Goal: Task Accomplishment & Management: Complete application form

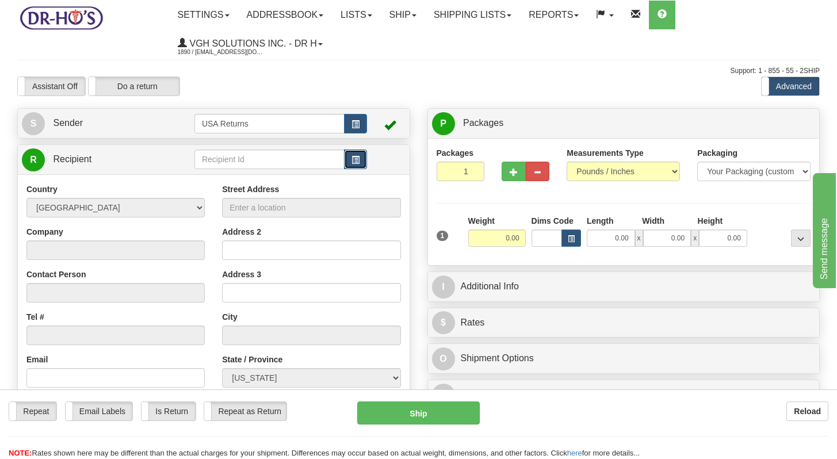
click at [363, 159] on button "button" at bounding box center [355, 160] width 23 height 20
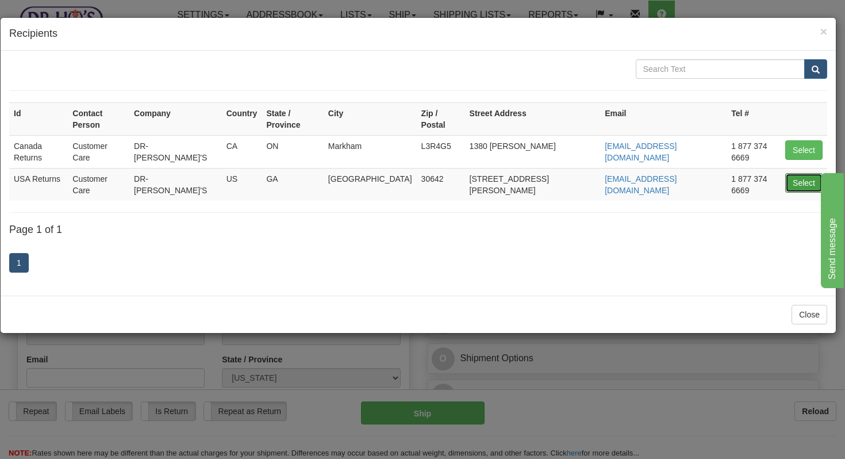
drag, startPoint x: 807, startPoint y: 164, endPoint x: 800, endPoint y: 164, distance: 7.5
click at [618, 173] on button "Select" at bounding box center [804, 183] width 37 height 20
type input "USA Returns"
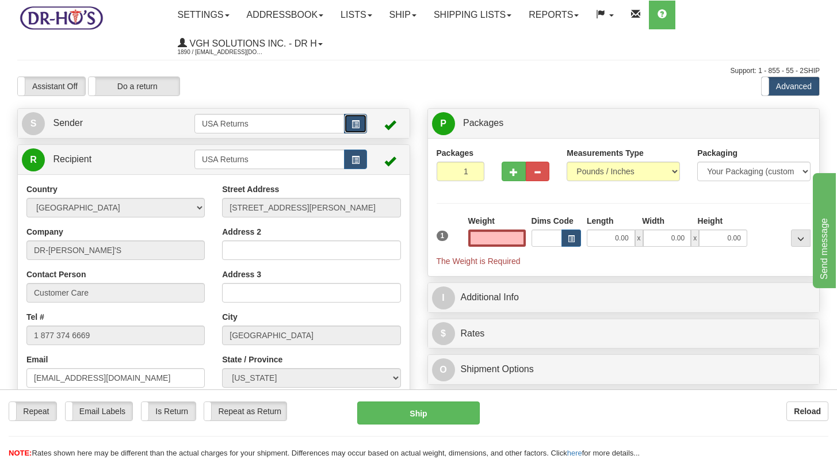
type input "0.00"
click at [361, 128] on button "button" at bounding box center [355, 124] width 23 height 20
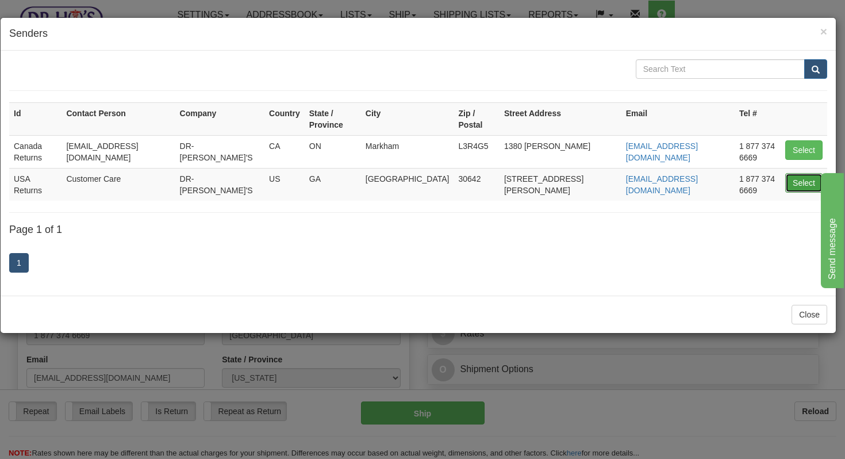
click at [618, 173] on button "Select" at bounding box center [804, 183] width 37 height 20
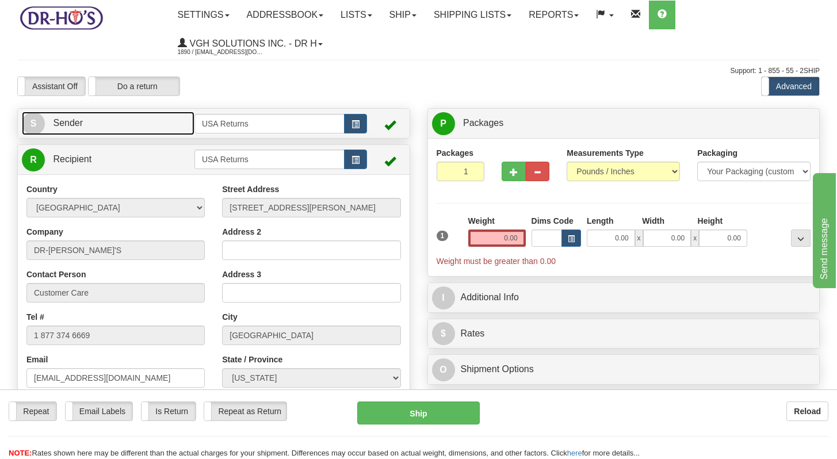
click at [146, 131] on link "S Sender" at bounding box center [108, 124] width 173 height 24
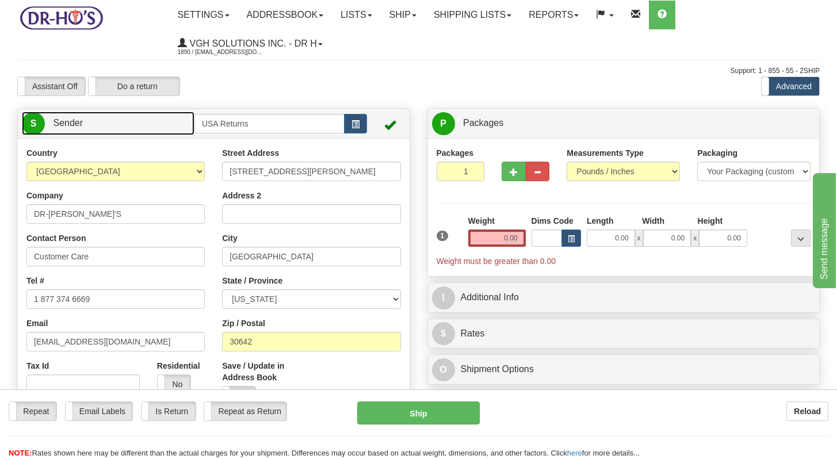
click at [146, 131] on link "S Sender" at bounding box center [108, 124] width 173 height 24
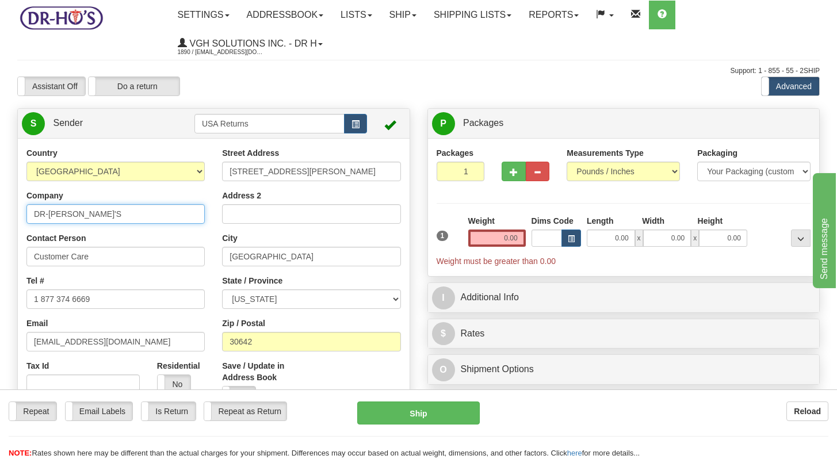
click at [130, 221] on input "DR-[PERSON_NAME]'S" at bounding box center [115, 214] width 178 height 20
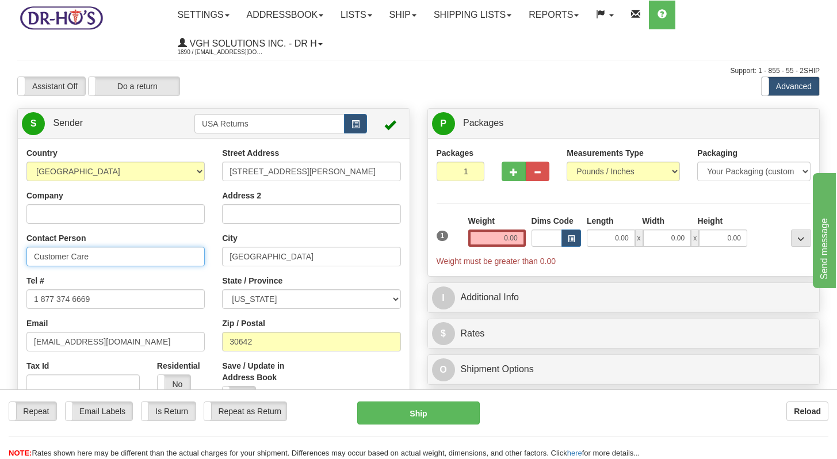
click at [67, 256] on input "Customer Care" at bounding box center [115, 257] width 178 height 20
click at [67, 255] on input "Customer Care" at bounding box center [115, 257] width 178 height 20
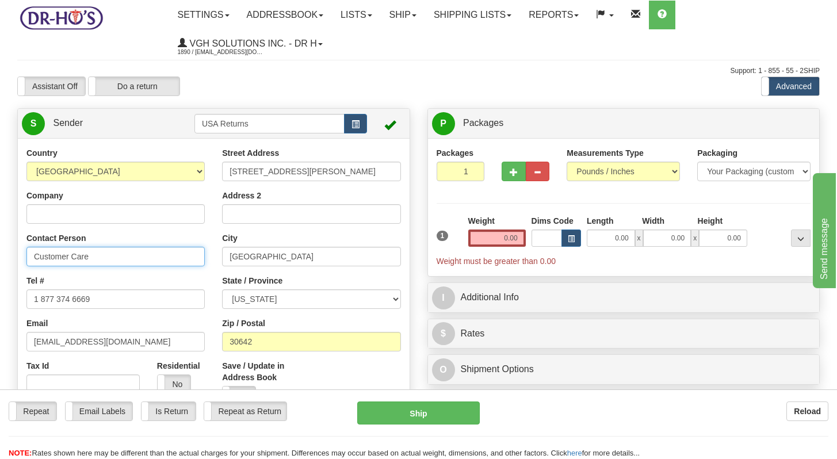
paste input "[PERSON_NAME]"
type input "[PERSON_NAME]"
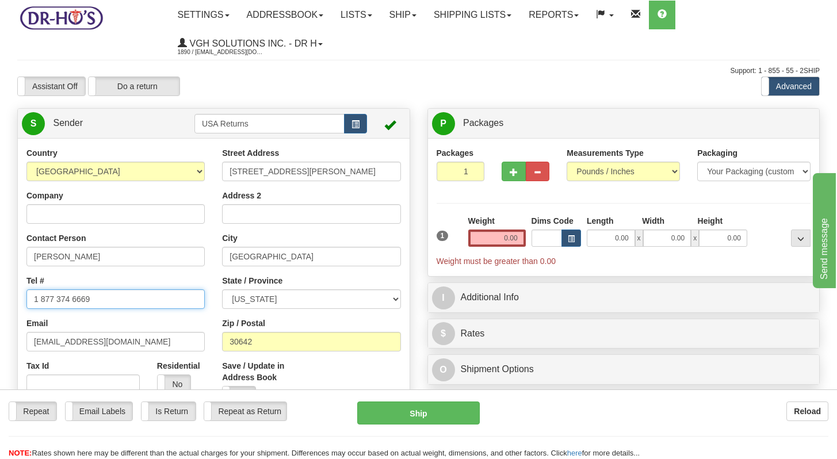
click at [46, 304] on input "1 877 374 6669" at bounding box center [115, 299] width 178 height 20
click at [46, 303] on input "1 877 374 6669" at bounding box center [115, 299] width 178 height 20
drag, startPoint x: 109, startPoint y: 302, endPoint x: 17, endPoint y: 300, distance: 92.6
click at [18, 301] on div "Country [GEOGRAPHIC_DATA] [GEOGRAPHIC_DATA] [GEOGRAPHIC_DATA] [GEOGRAPHIC_DATA]…" at bounding box center [214, 306] width 392 height 319
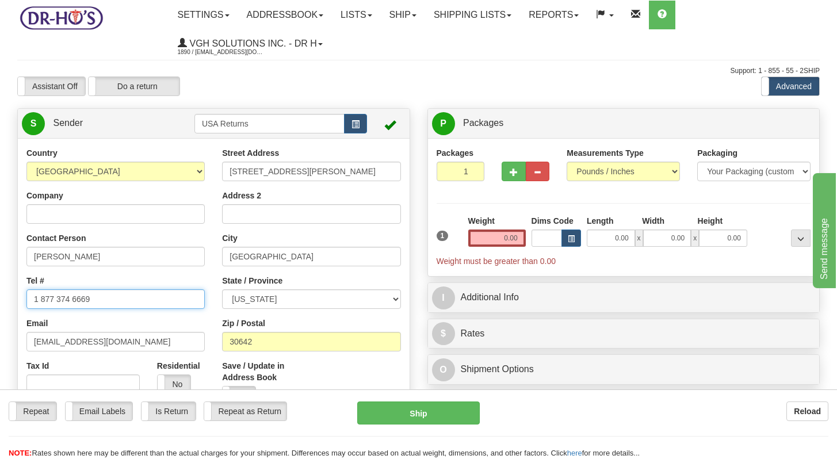
paste input "3059756816"
type input "3059756816"
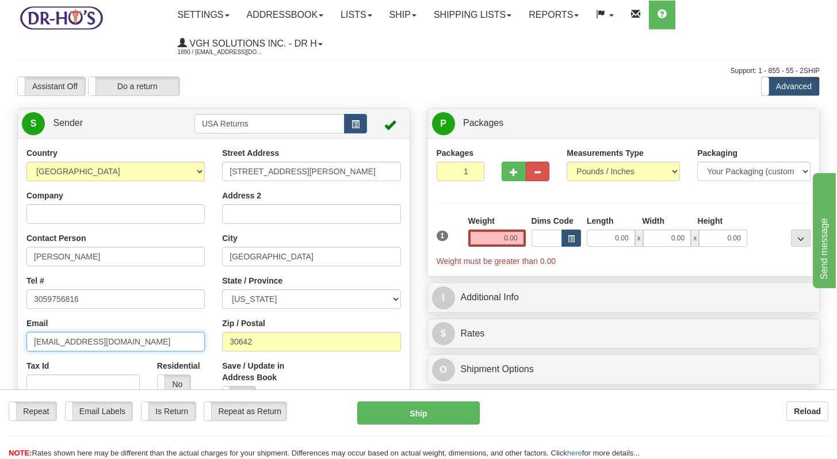
click at [88, 338] on input "[EMAIL_ADDRESS][DOMAIN_NAME]" at bounding box center [115, 342] width 178 height 20
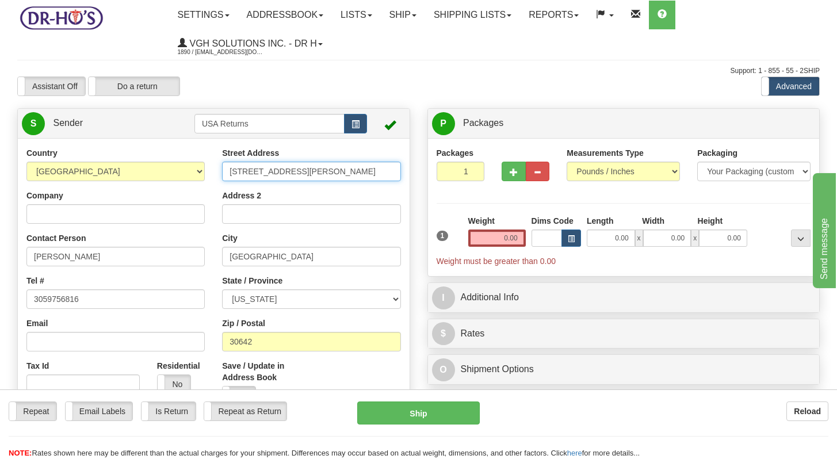
click at [324, 168] on input "[STREET_ADDRESS][PERSON_NAME]" at bounding box center [311, 172] width 178 height 20
paste input "[STREET_ADDRESS]"
type input "[STREET_ADDRESS]"
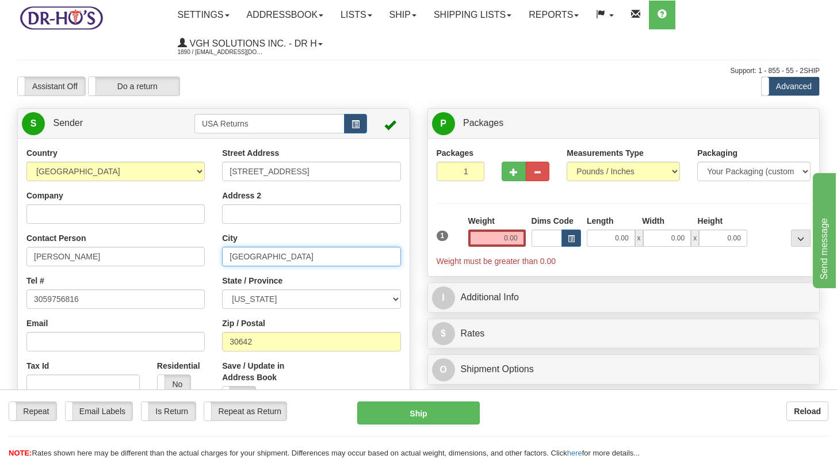
click at [273, 264] on input "[GEOGRAPHIC_DATA]" at bounding box center [311, 257] width 178 height 20
paste input "[GEOGRAPHIC_DATA]"
type input "[GEOGRAPHIC_DATA]"
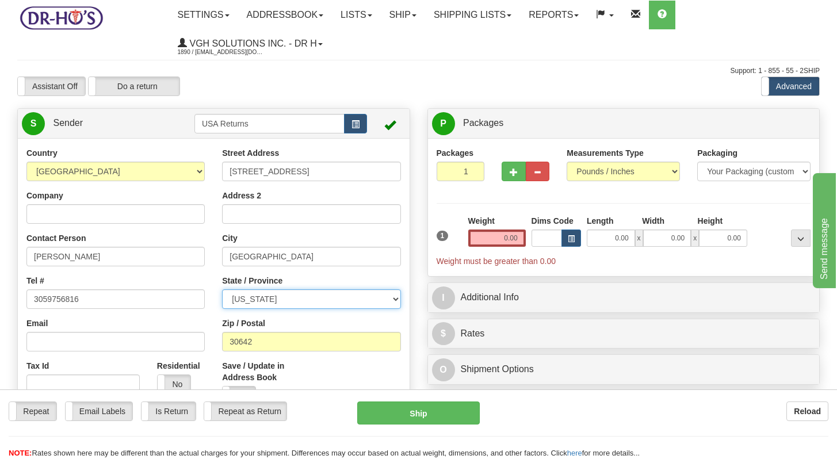
click at [293, 298] on select "[US_STATE] [US_STATE] [US_STATE] [US_STATE] Armed Forces America Armed Forces E…" at bounding box center [311, 299] width 178 height 20
click at [222, 290] on select "[US_STATE] [US_STATE] [US_STATE] [US_STATE] Armed Forces America Armed Forces E…" at bounding box center [311, 299] width 178 height 20
click at [293, 298] on select "[US_STATE] [US_STATE] [US_STATE] [US_STATE] Armed Forces America Armed Forces E…" at bounding box center [311, 299] width 178 height 20
select select "FL"
click at [222, 290] on select "[US_STATE] [US_STATE] [US_STATE] [US_STATE] Armed Forces America Armed Forces E…" at bounding box center [311, 299] width 178 height 20
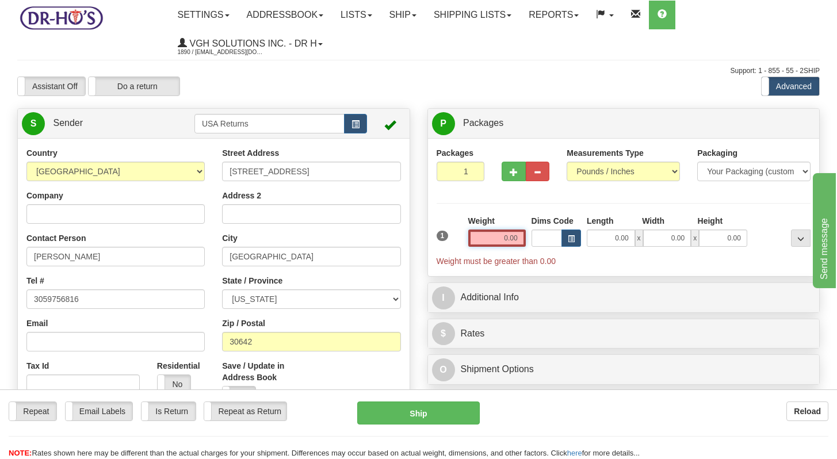
click at [510, 239] on input "0.00" at bounding box center [497, 237] width 58 height 17
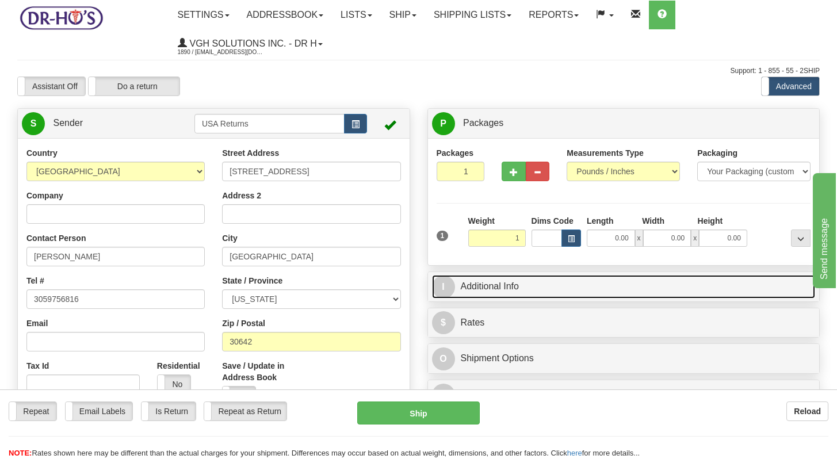
type input "1.00"
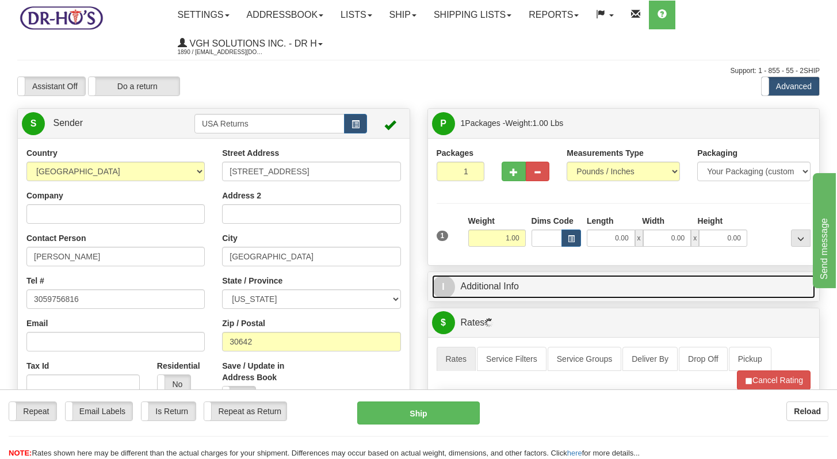
click at [515, 289] on link "I Additional Info" at bounding box center [624, 287] width 384 height 24
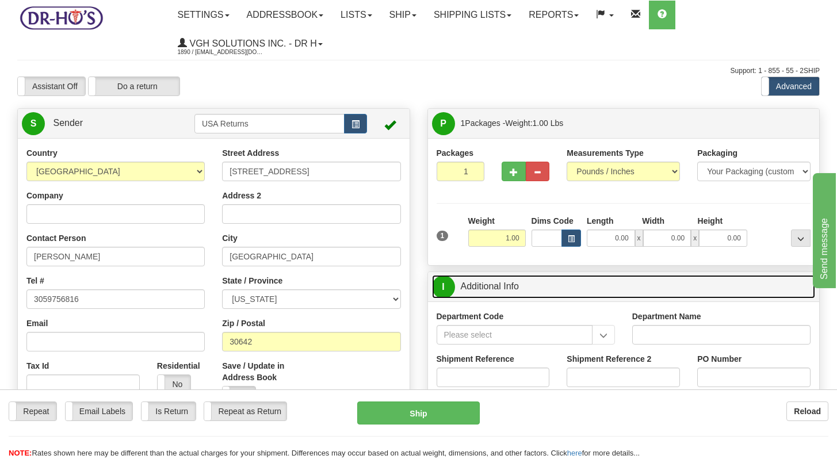
click at [511, 283] on link "I Additional Info" at bounding box center [624, 287] width 384 height 24
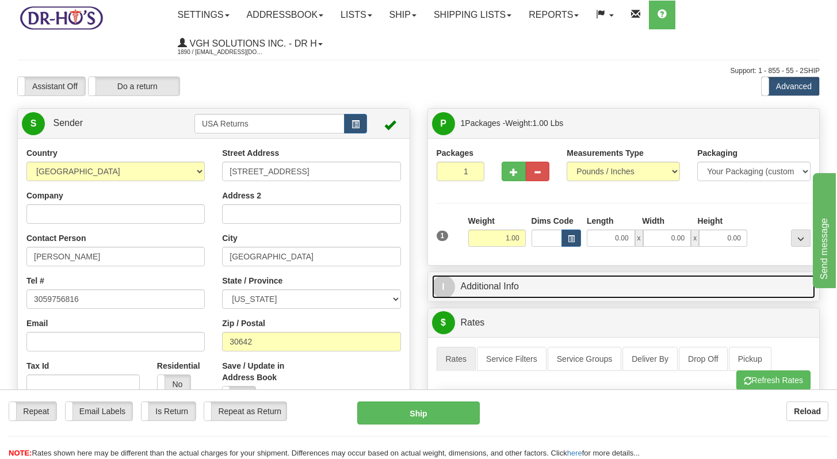
click at [511, 283] on link "I Additional Info" at bounding box center [624, 287] width 384 height 24
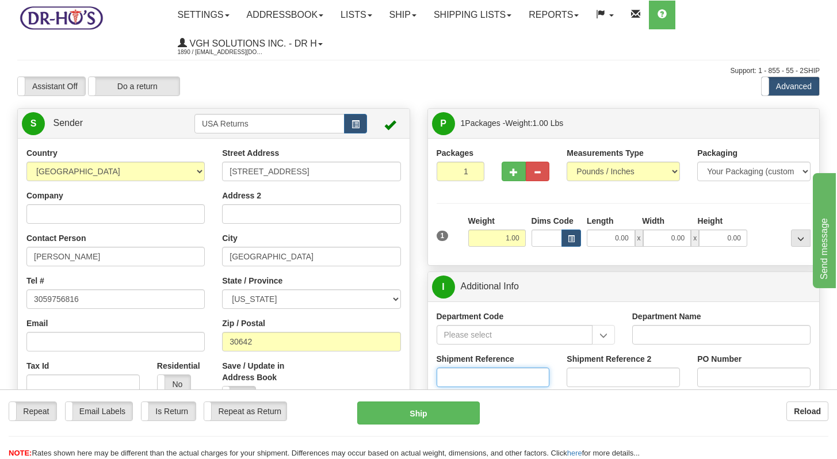
click at [509, 370] on input "Shipment Reference" at bounding box center [493, 378] width 113 height 20
click at [512, 385] on input "Shipment Reference" at bounding box center [493, 378] width 113 height 20
paste input "1118229"
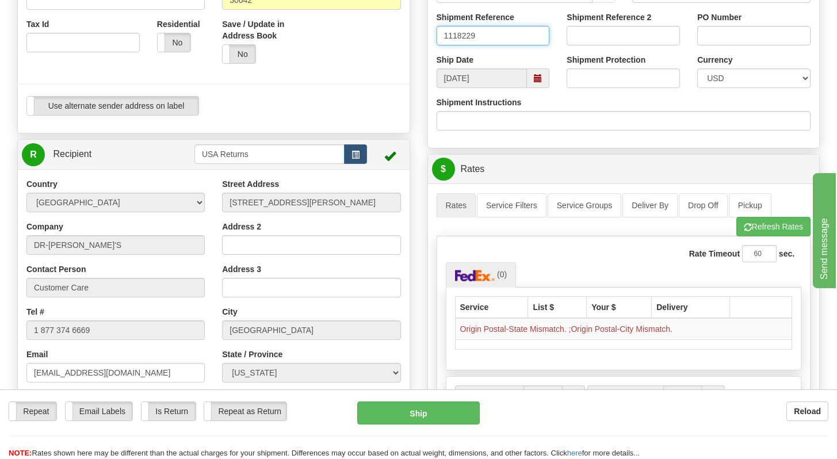
scroll to position [366, 0]
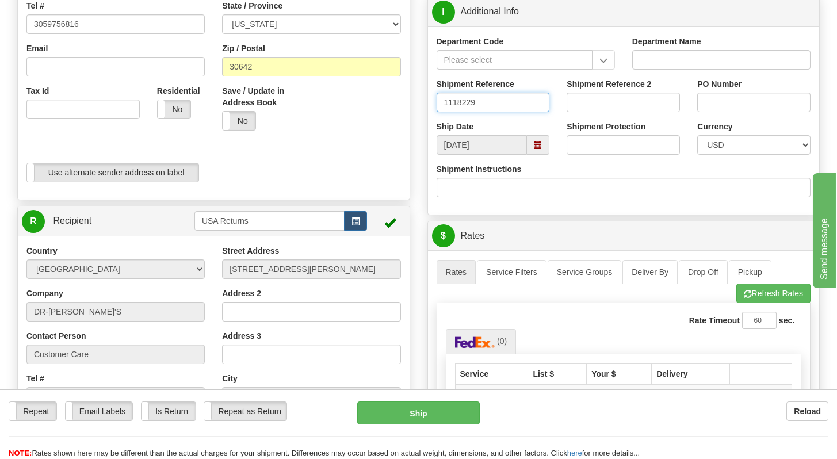
drag, startPoint x: 845, startPoint y: 158, endPoint x: 843, endPoint y: 260, distance: 102.4
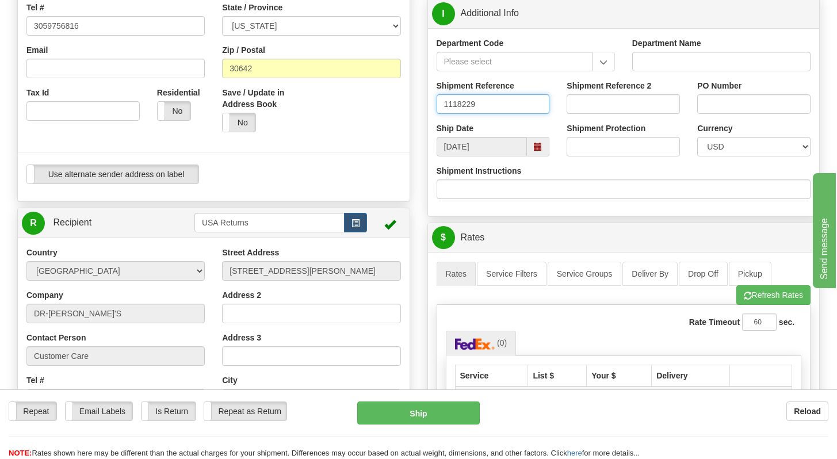
click at [533, 149] on span at bounding box center [538, 147] width 22 height 20
type input "1118229"
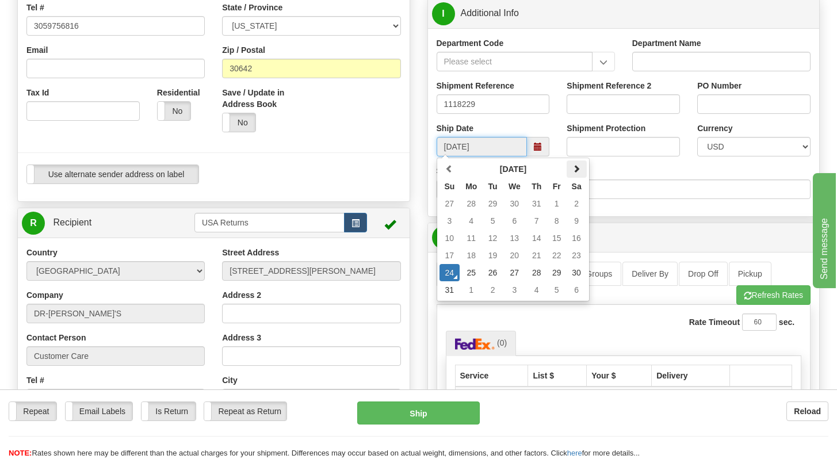
click at [577, 170] on span at bounding box center [576, 168] width 8 height 8
click at [550, 209] on td "5" at bounding box center [557, 203] width 20 height 17
type input "[DATE]"
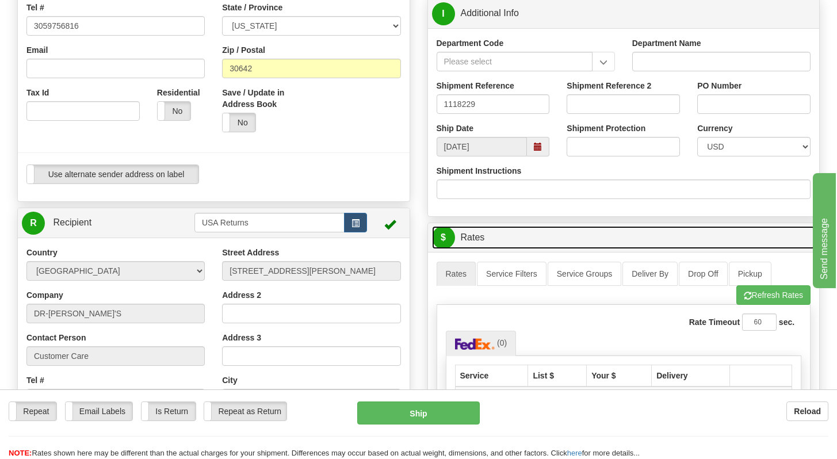
click at [595, 244] on link "$ Rates" at bounding box center [624, 238] width 384 height 24
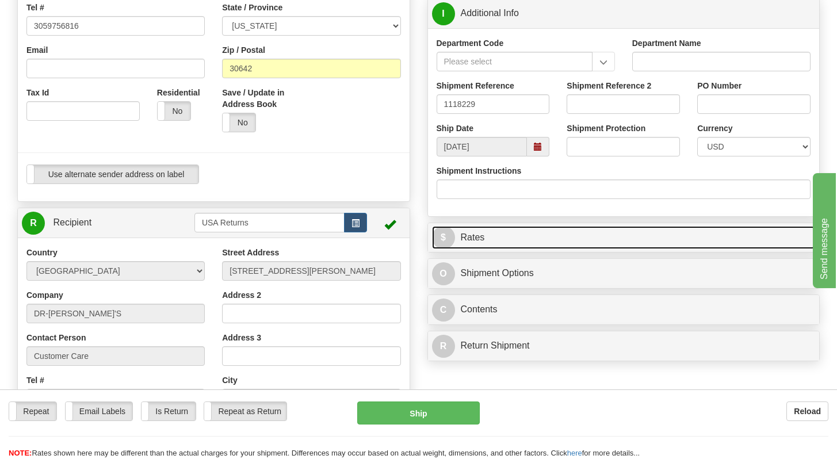
click at [618, 234] on link "$ Rates" at bounding box center [624, 238] width 384 height 24
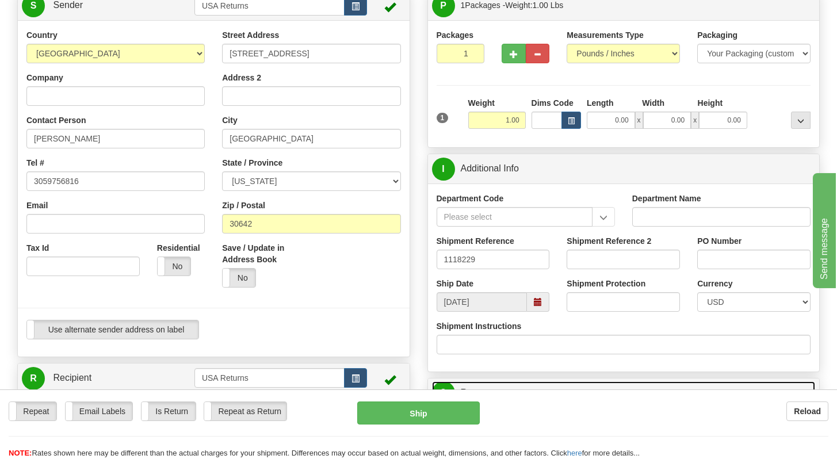
scroll to position [116, 0]
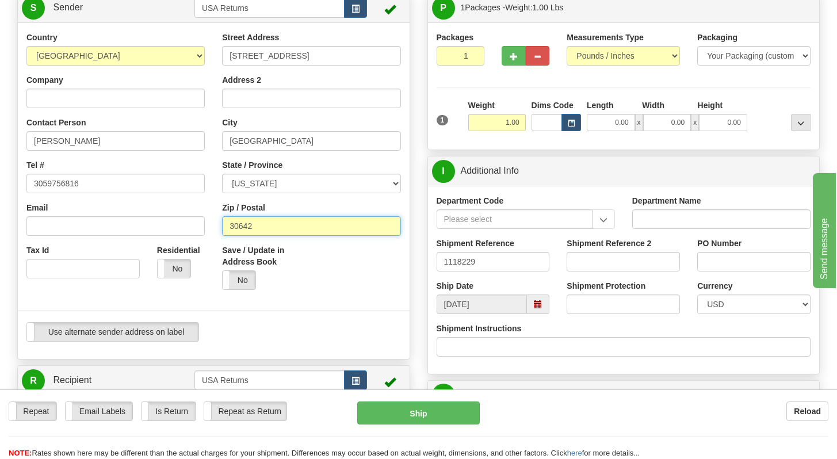
click at [248, 230] on input "30642" at bounding box center [311, 226] width 178 height 20
paste input "3056"
type input "33056"
click at [320, 269] on div "Save / Update in Address Book Yes No" at bounding box center [311, 271] width 196 height 54
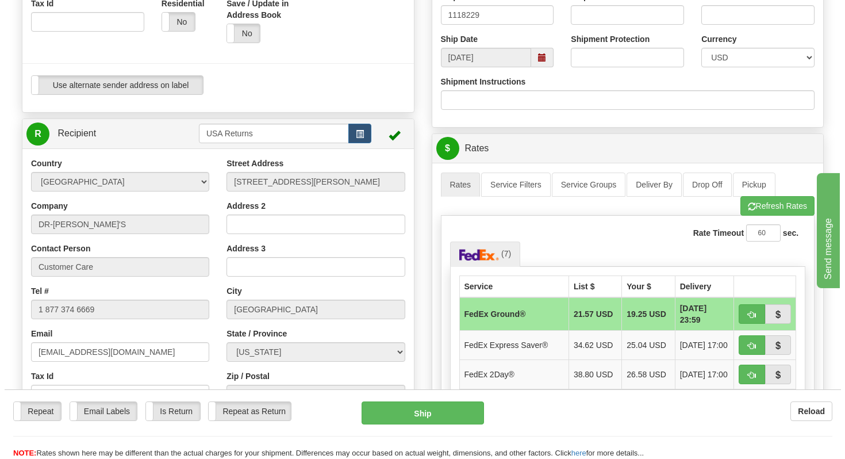
scroll to position [365, 0]
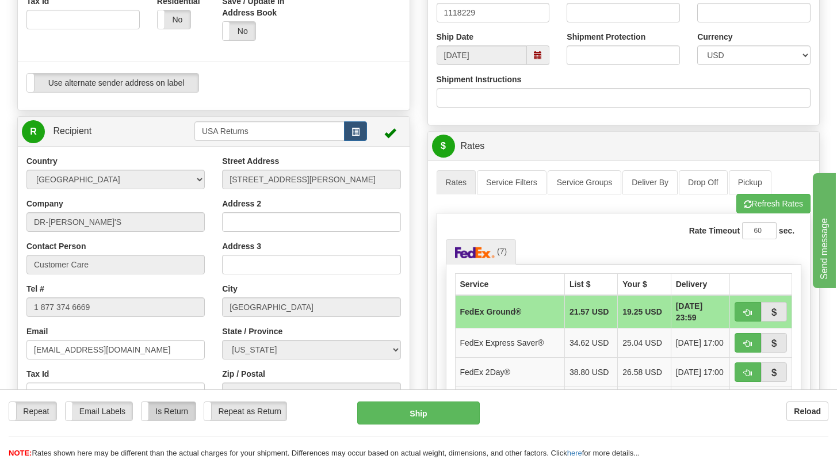
click at [179, 412] on label "Is Return" at bounding box center [168, 411] width 54 height 18
click at [393, 413] on button "Ship" at bounding box center [418, 412] width 123 height 23
type input "92"
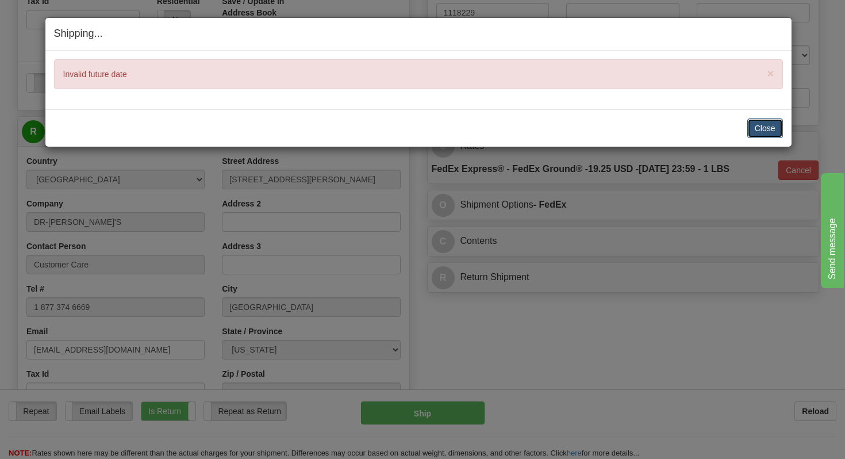
click at [618, 131] on button "Close" at bounding box center [766, 128] width 36 height 20
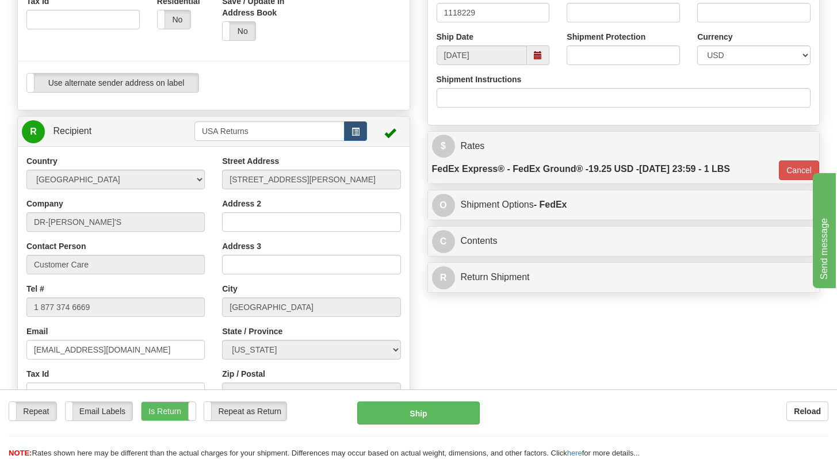
click at [536, 56] on span at bounding box center [538, 55] width 8 height 8
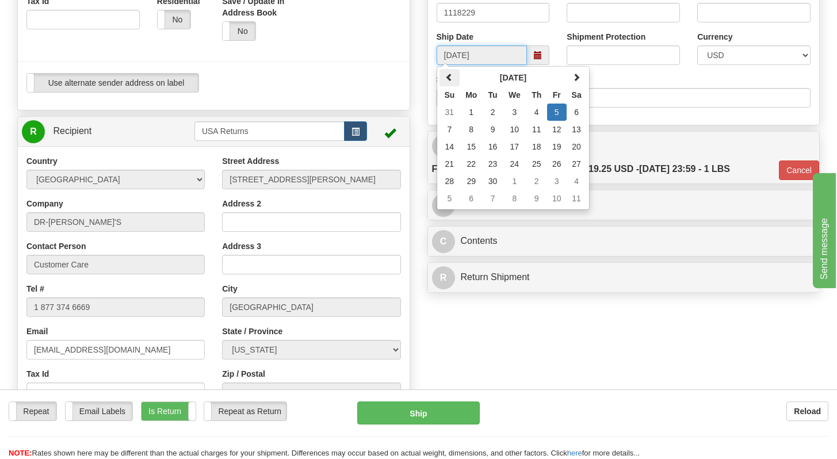
click at [450, 81] on span at bounding box center [449, 77] width 8 height 8
click at [553, 185] on td "29" at bounding box center [557, 181] width 20 height 17
type input "[DATE]"
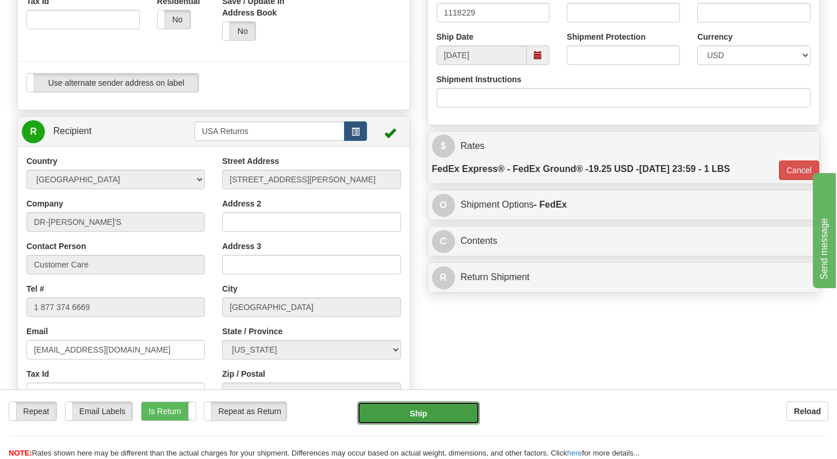
click at [437, 418] on button "Ship" at bounding box center [418, 412] width 123 height 23
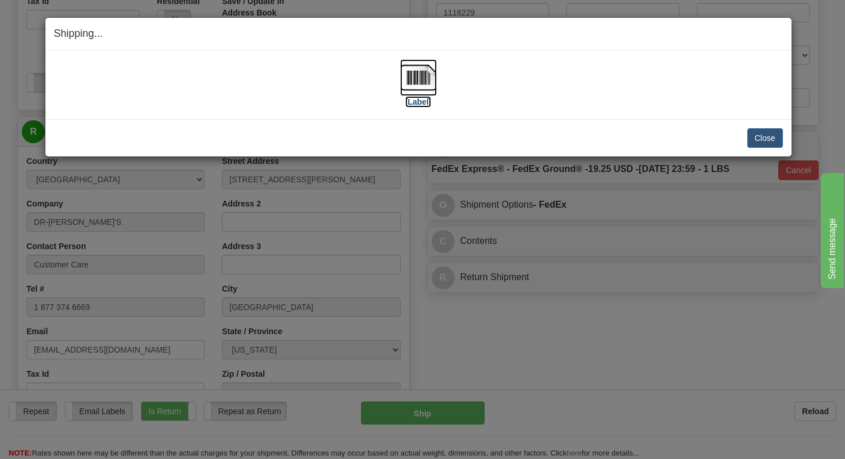
click at [413, 81] on img at bounding box center [418, 77] width 37 height 37
